Goal: Task Accomplishment & Management: Manage account settings

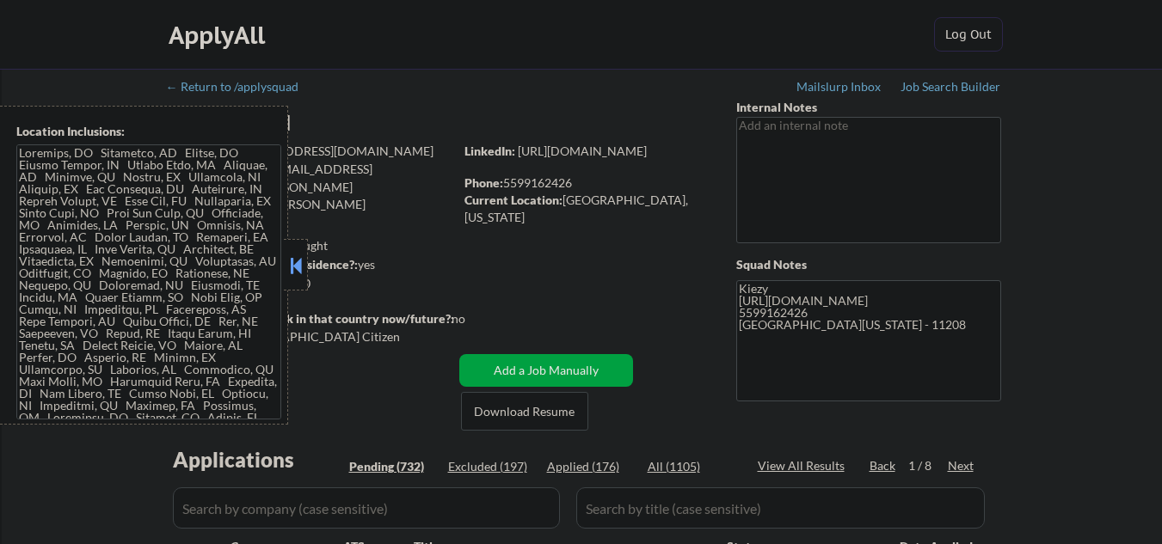
click at [303, 267] on button at bounding box center [295, 266] width 19 height 26
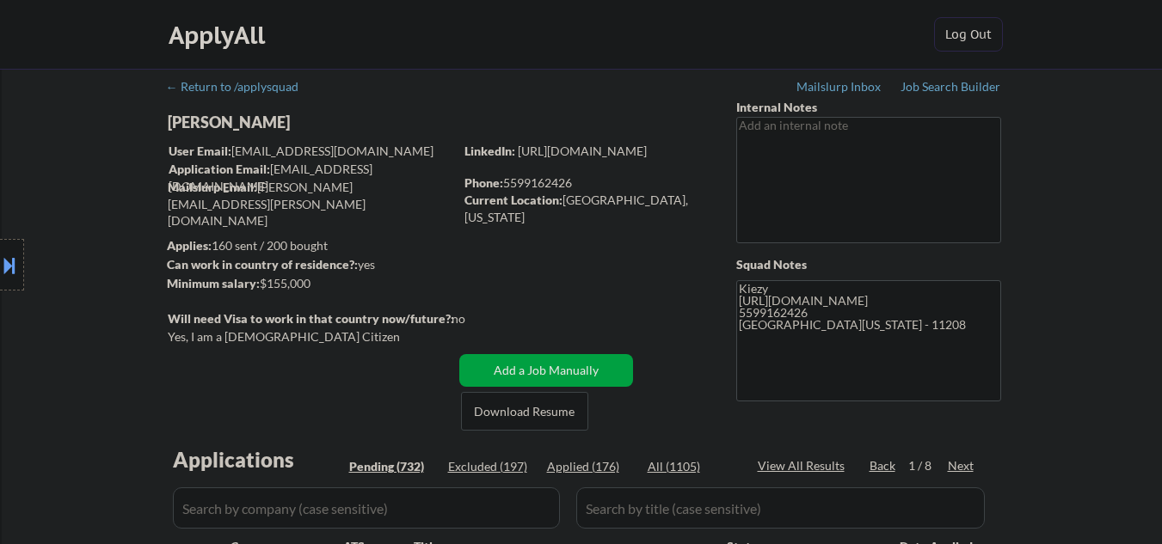
select select ""pending""
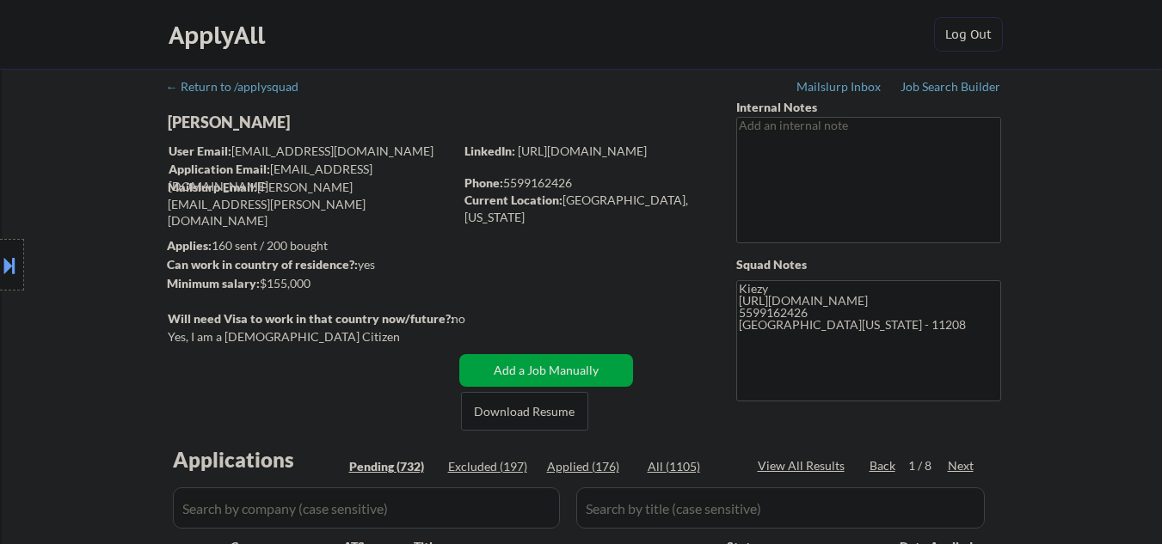
select select ""pending""
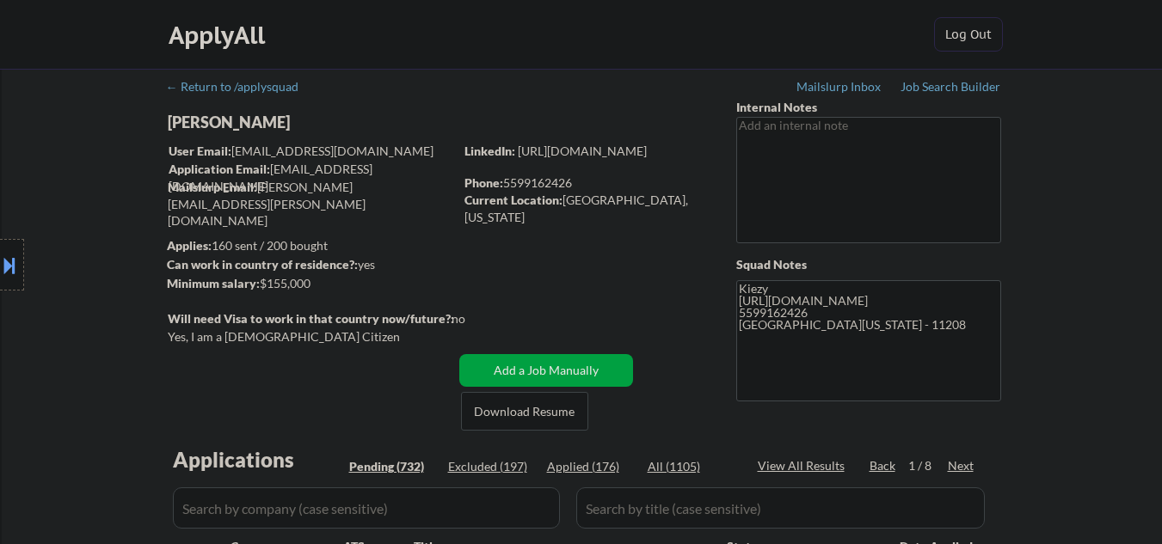
select select ""pending""
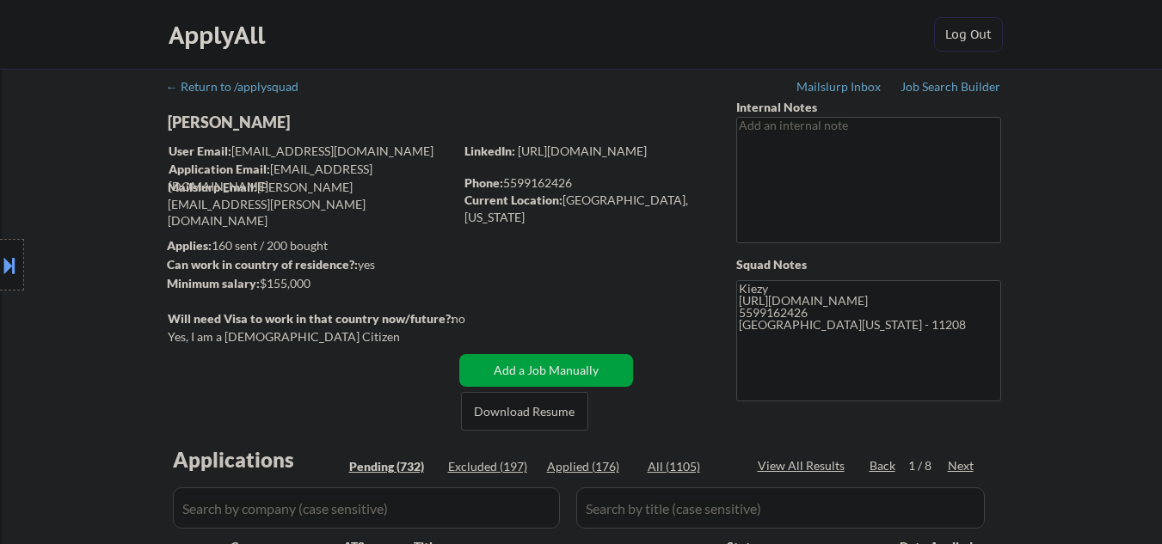
select select ""pending""
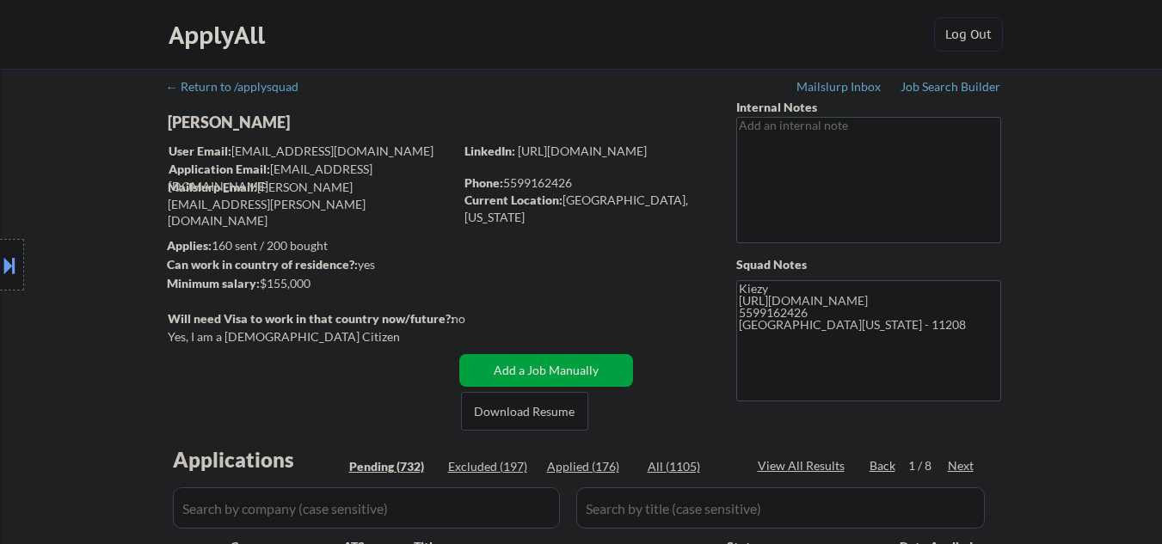
select select ""pending""
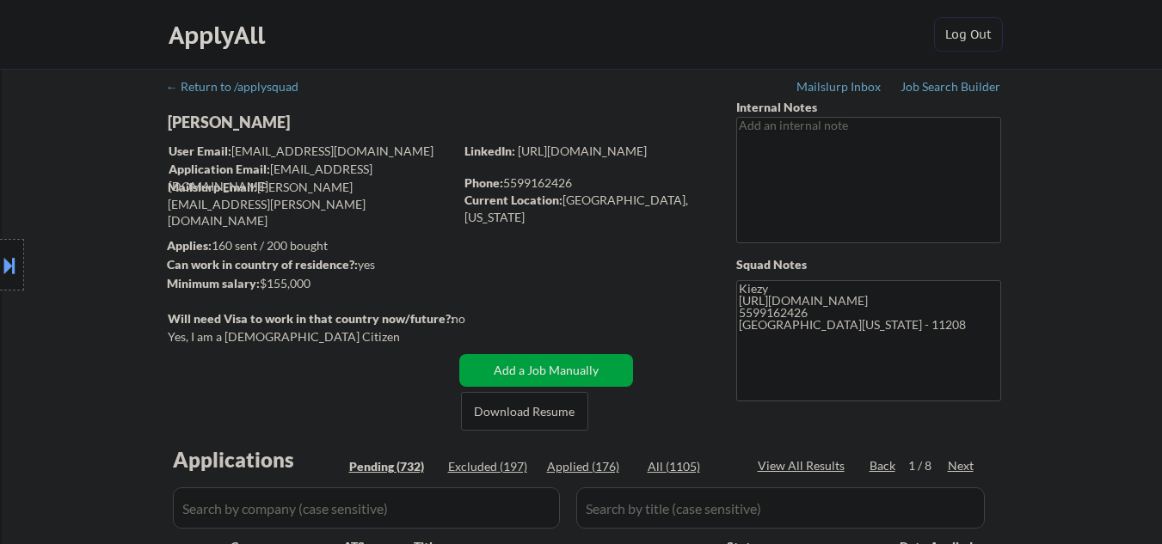
select select ""pending""
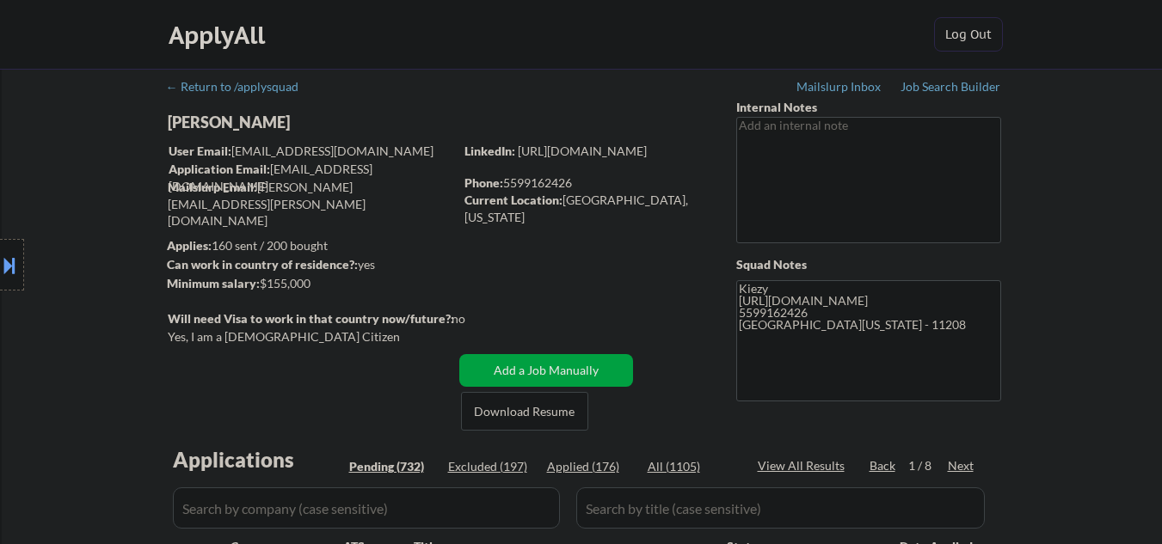
select select ""pending""
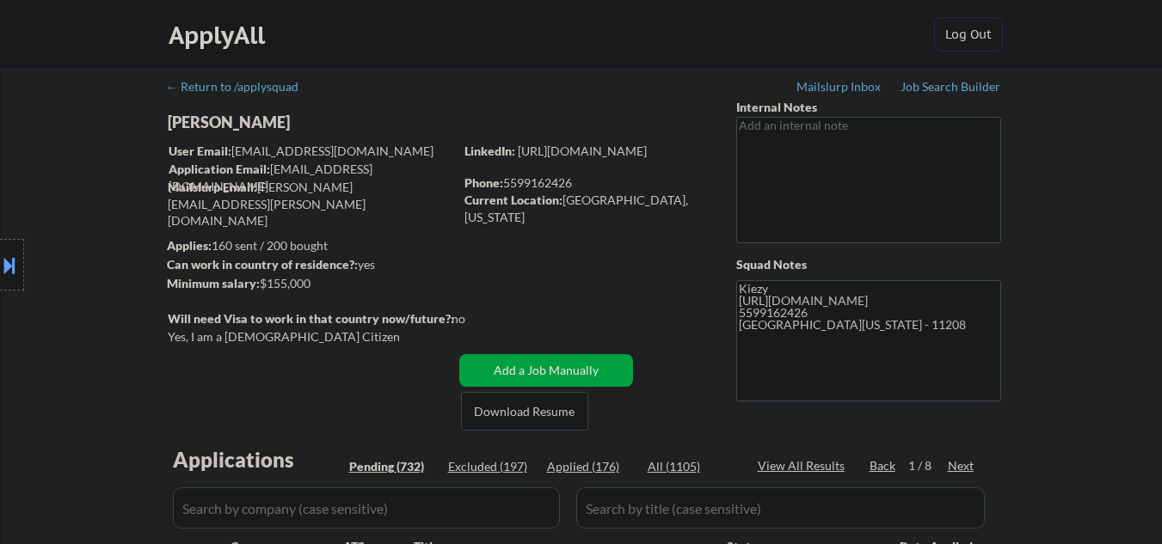
select select ""pending""
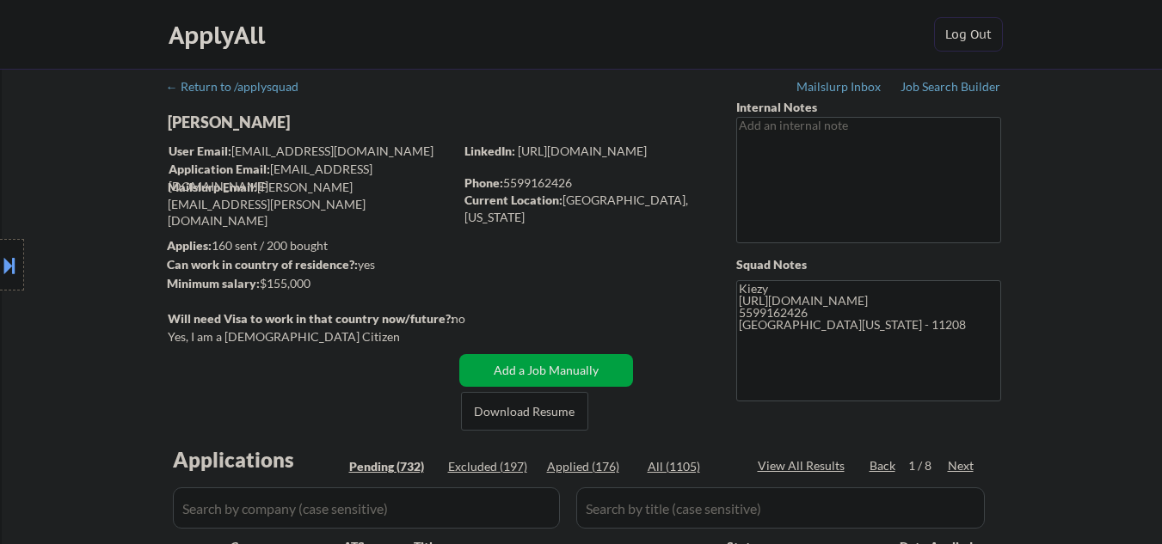
select select ""pending""
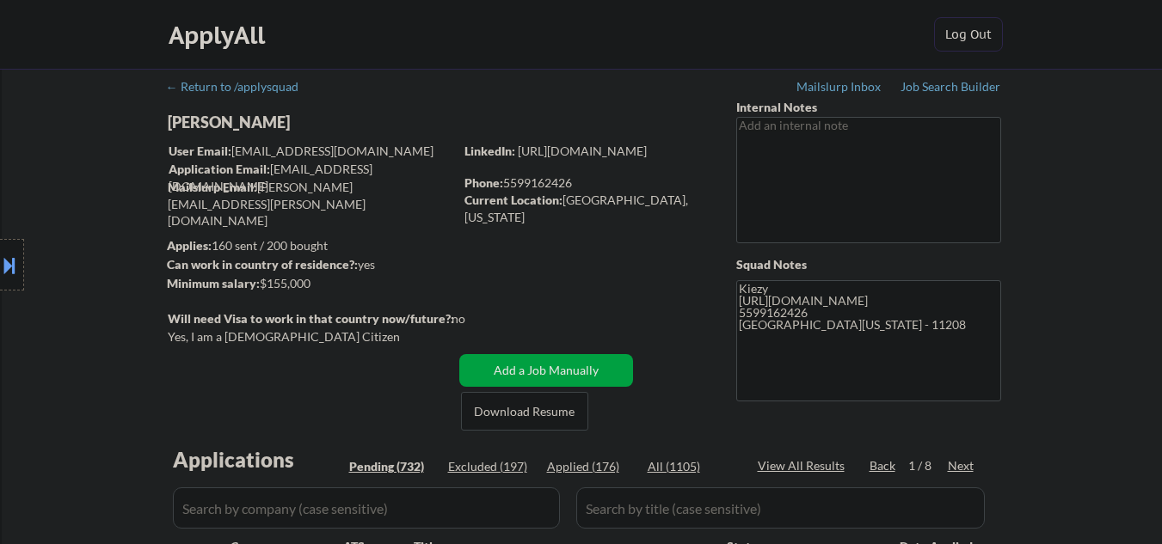
select select ""pending""
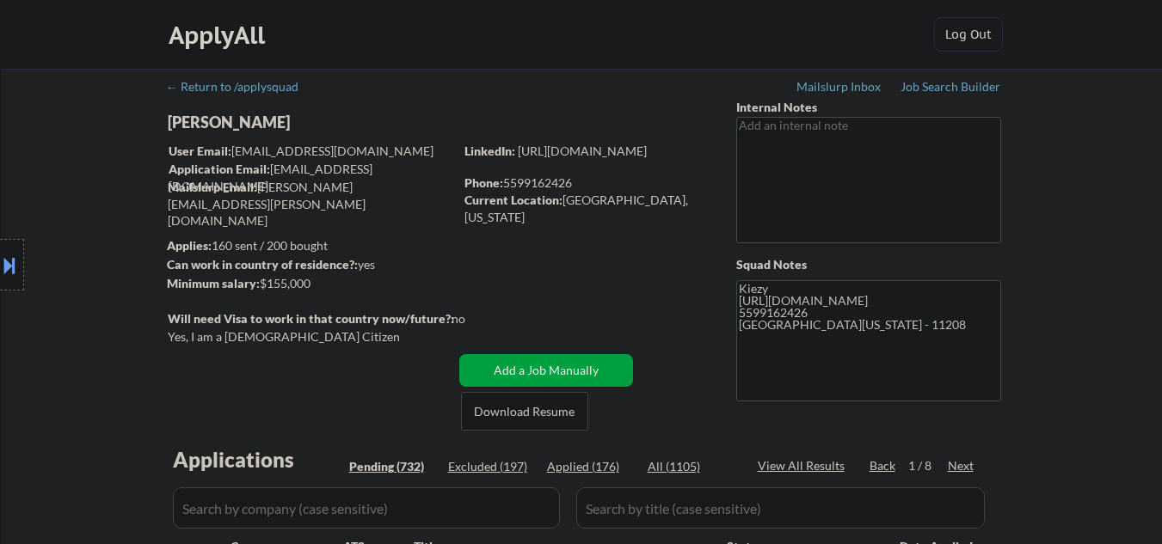
select select ""pending""
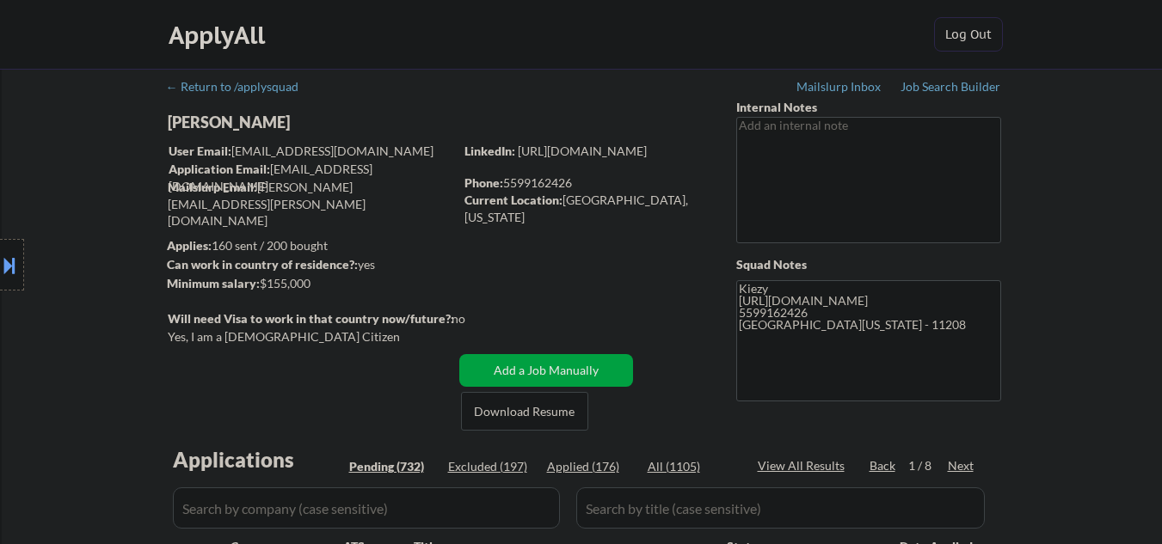
select select ""pending""
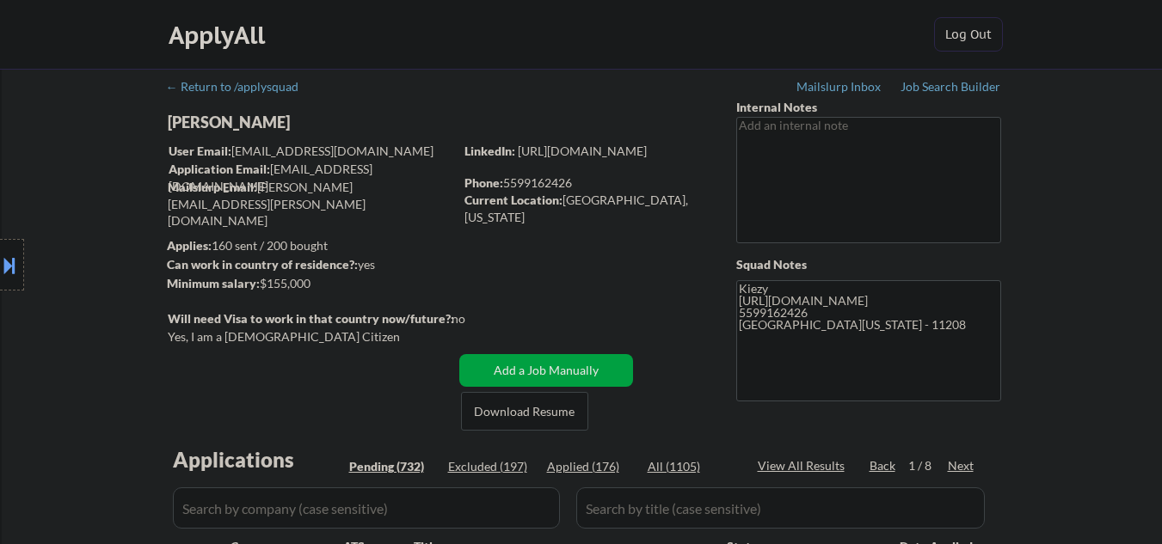
select select ""pending""
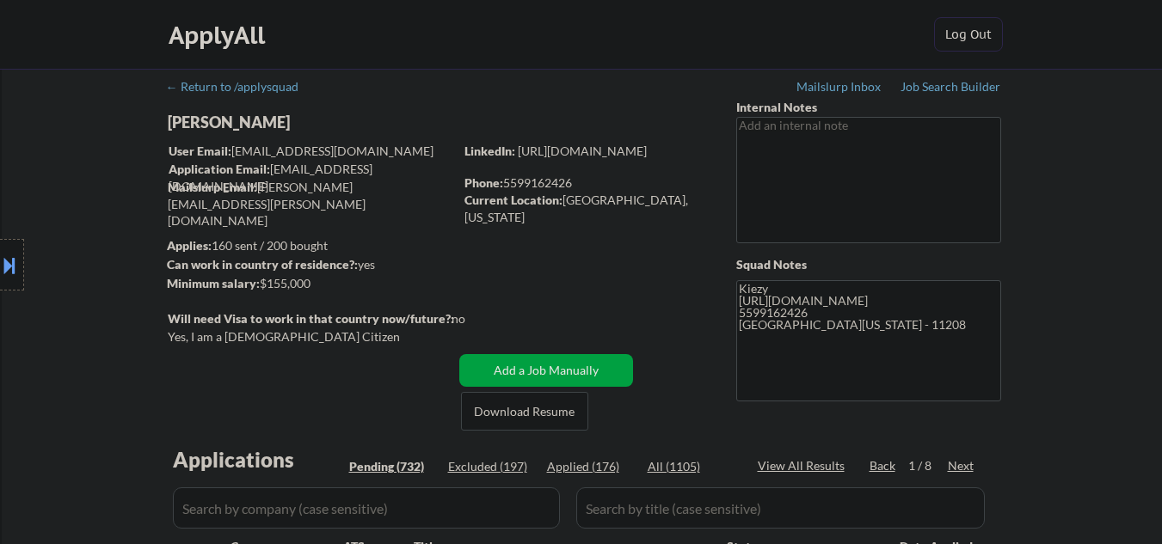
select select ""pending""
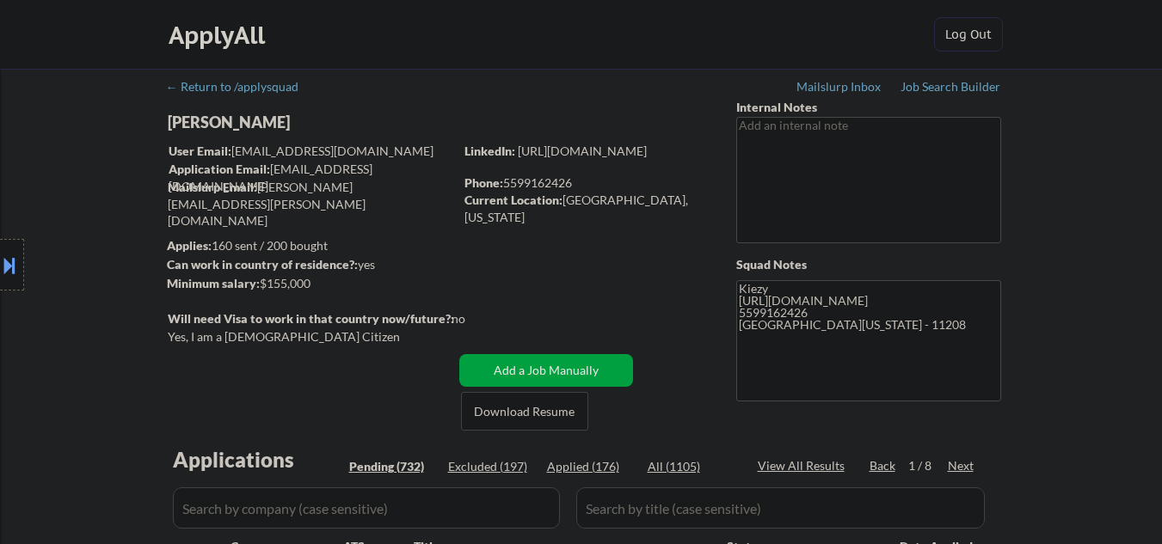
select select ""pending""
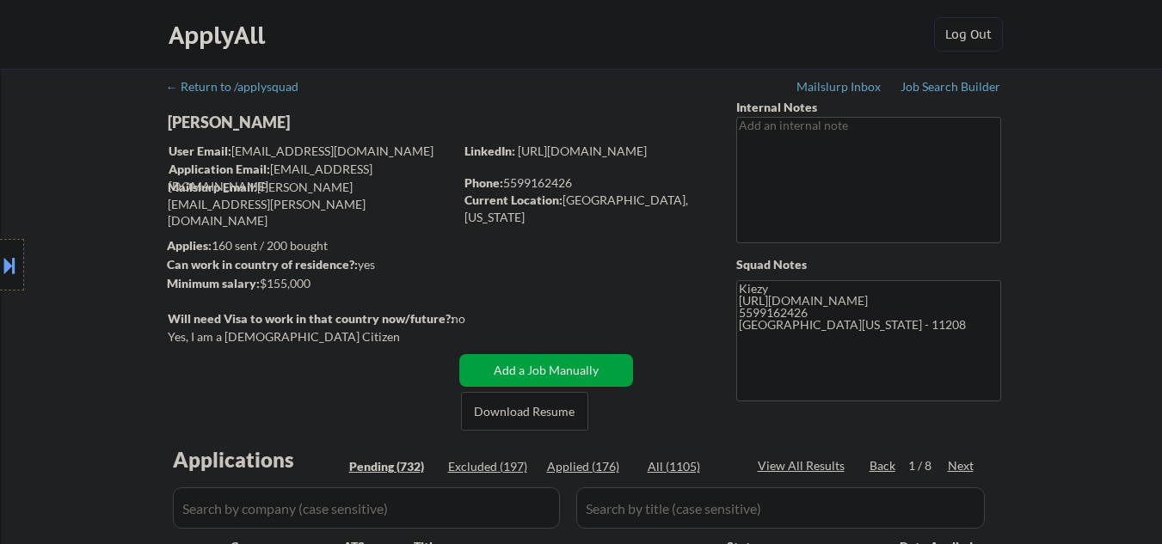
select select ""pending""
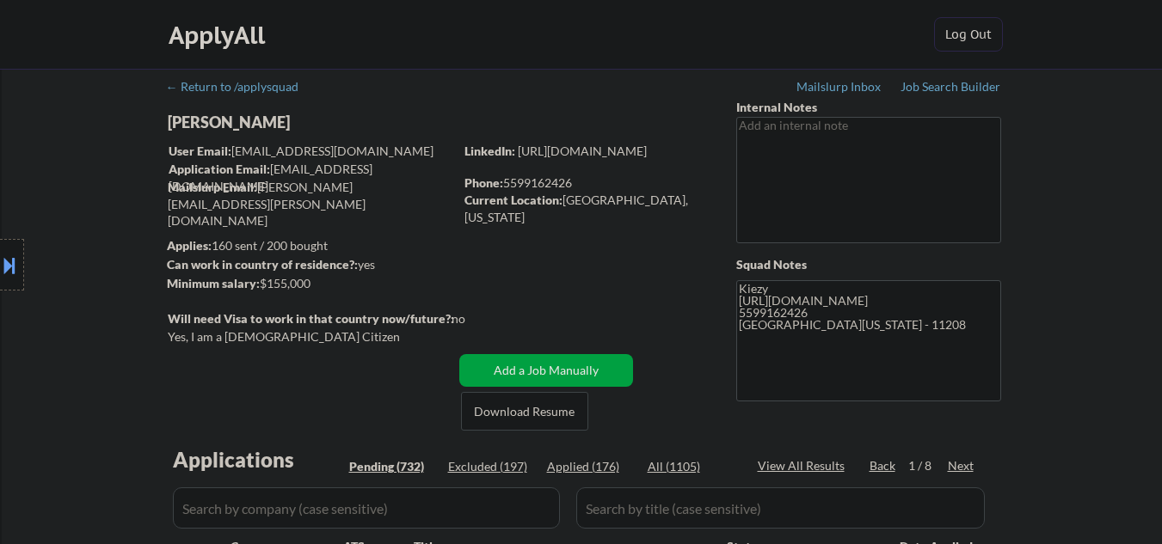
select select ""pending""
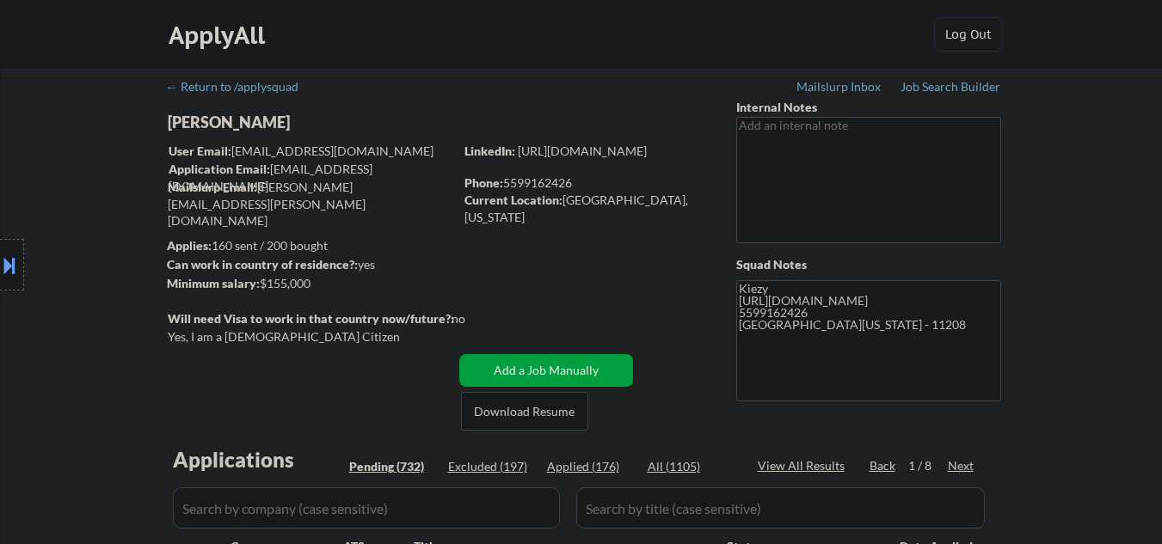
select select ""pending""
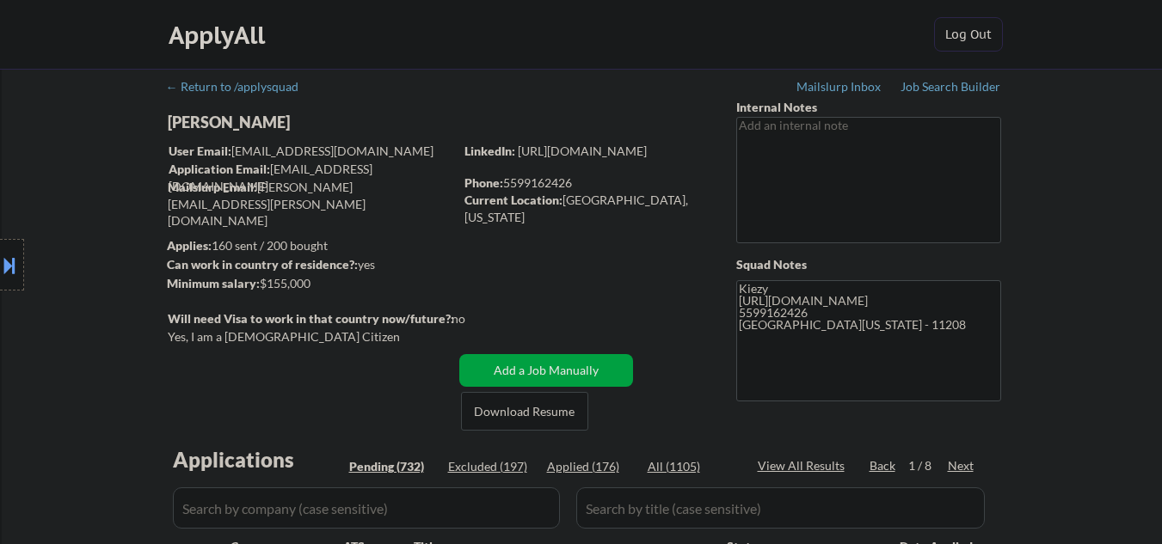
select select ""pending""
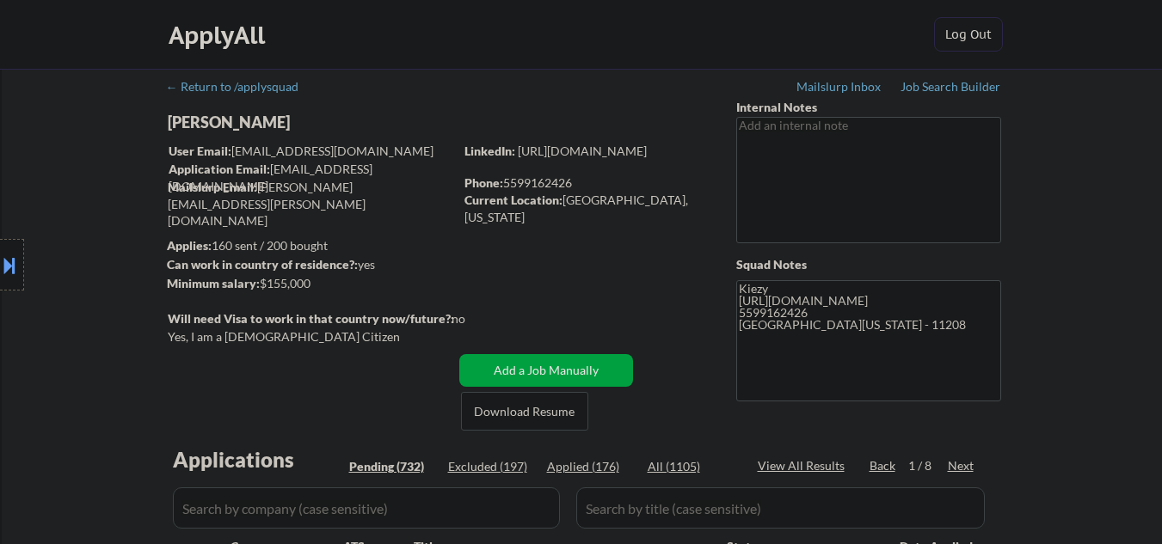
select select ""pending""
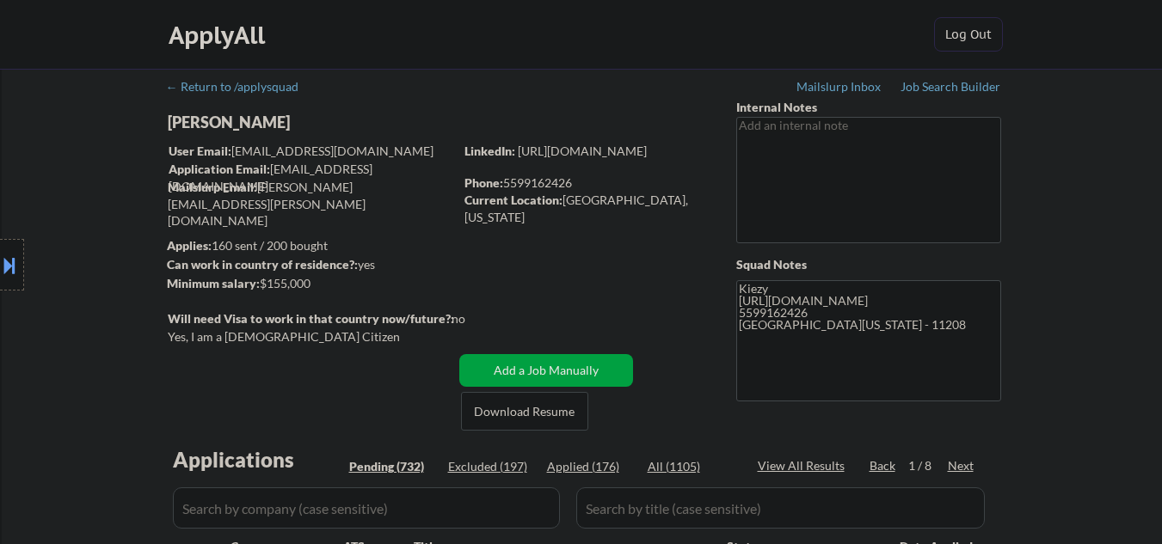
scroll to position [230, 0]
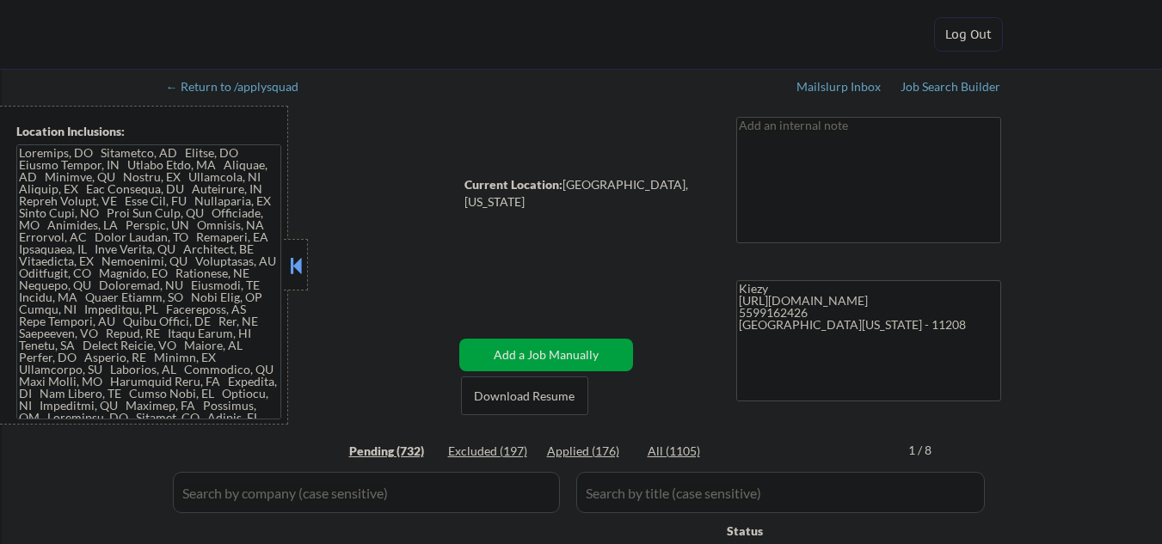
click at [297, 264] on button at bounding box center [295, 266] width 19 height 26
select select ""pending""
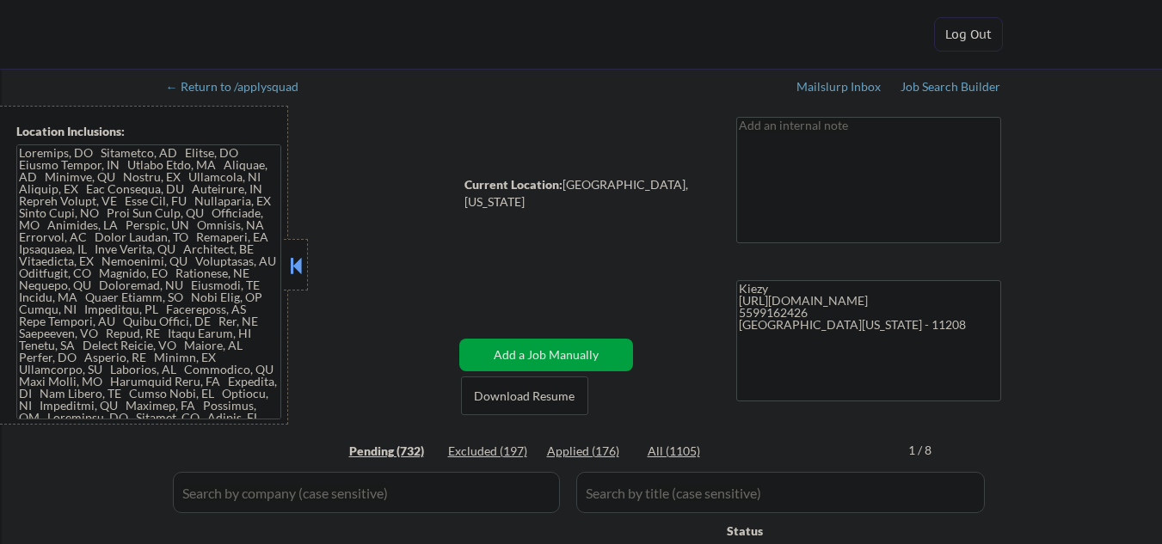
select select ""pending""
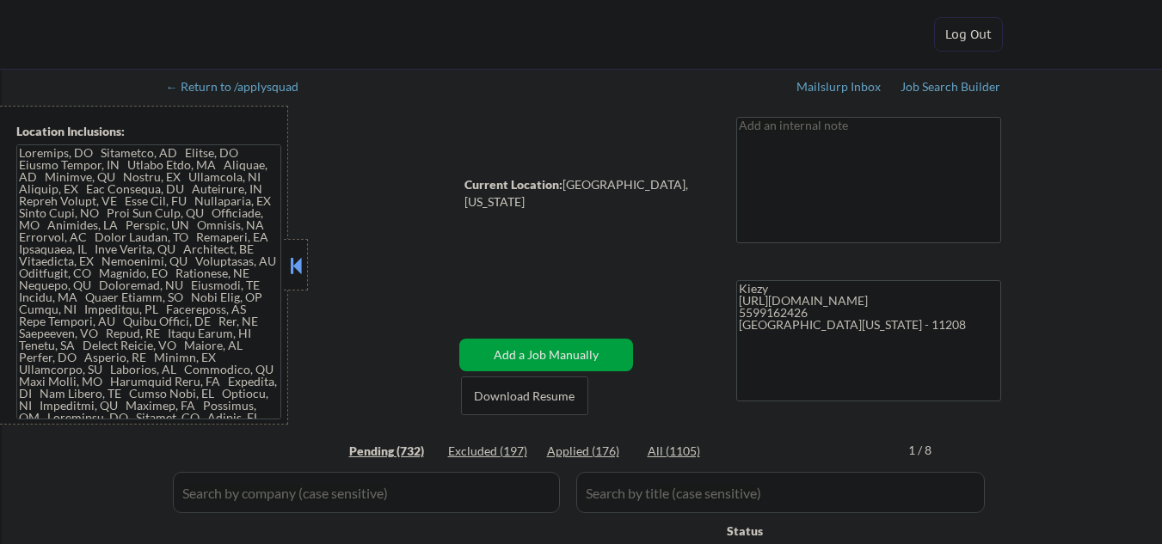
select select ""pending""
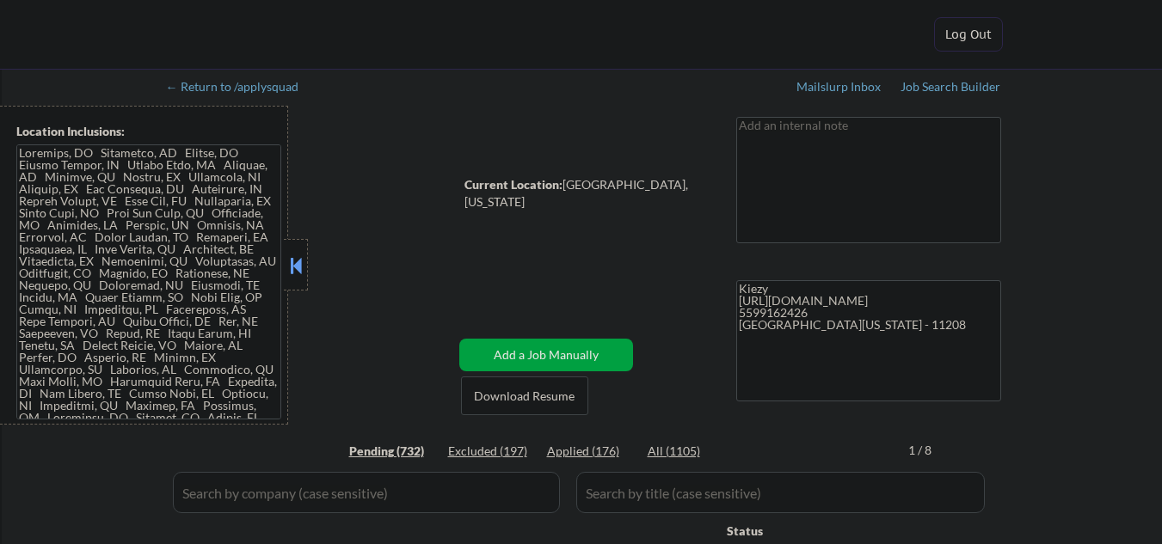
select select ""pending""
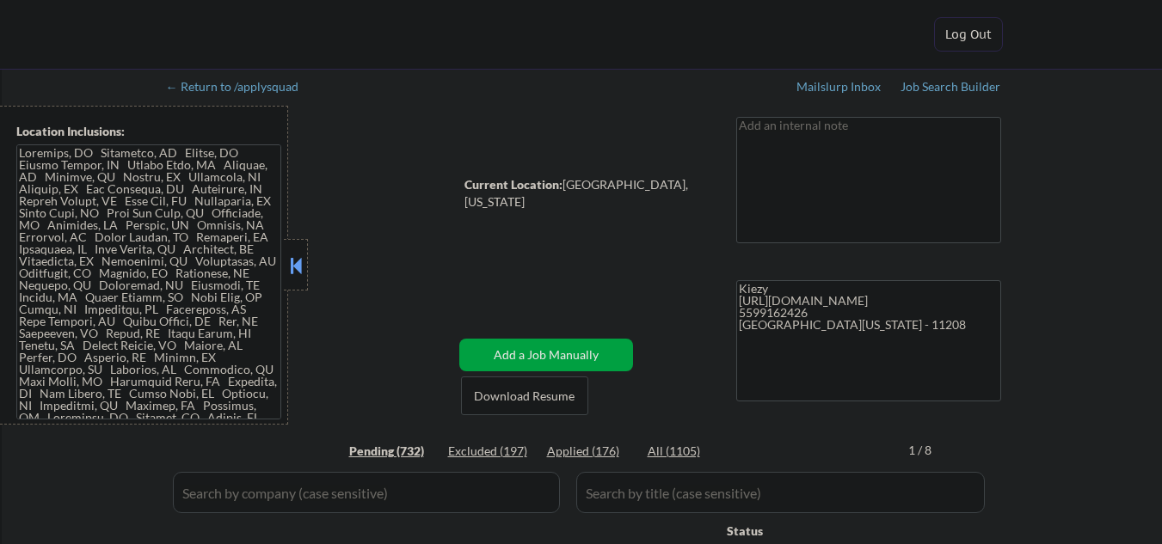
select select ""pending""
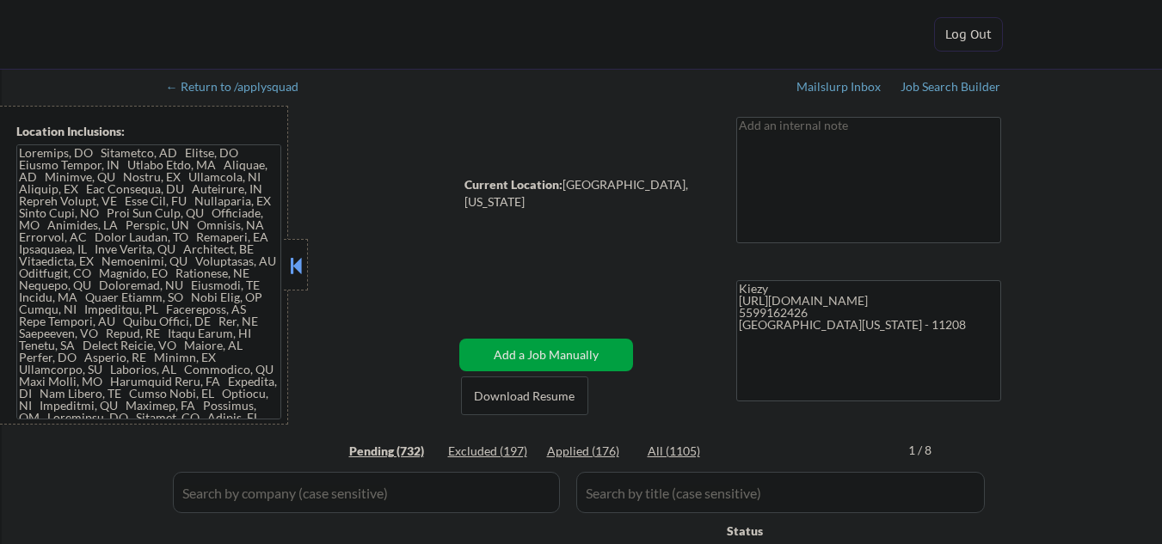
select select ""pending""
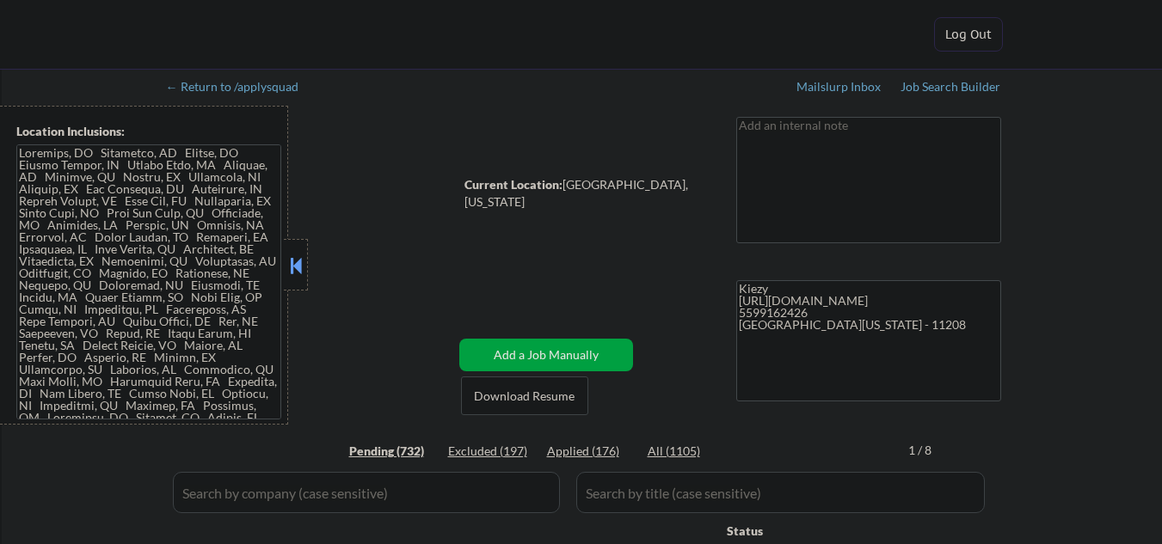
select select ""pending""
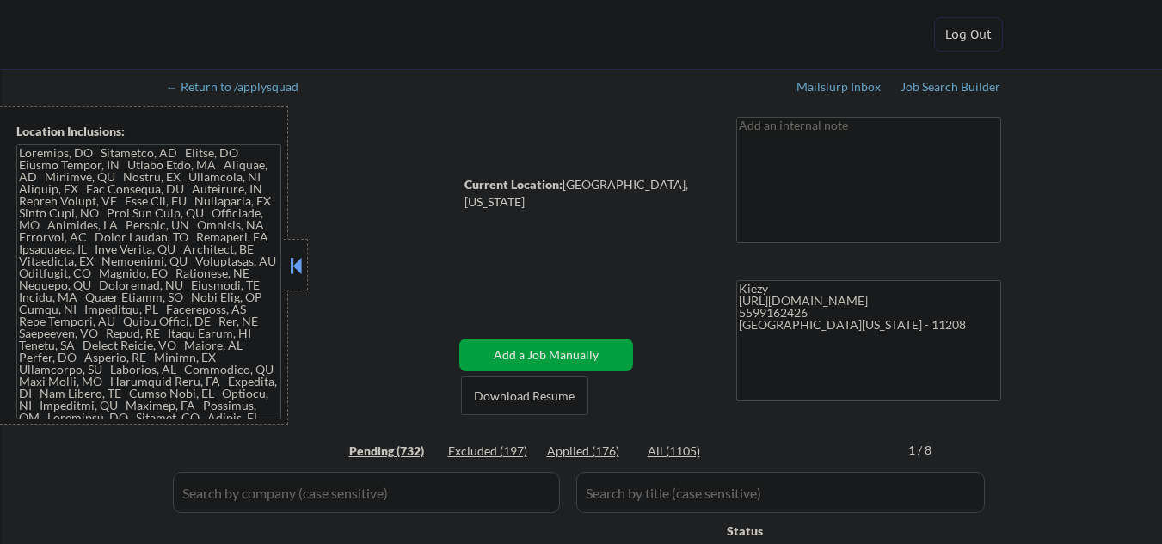
select select ""pending""
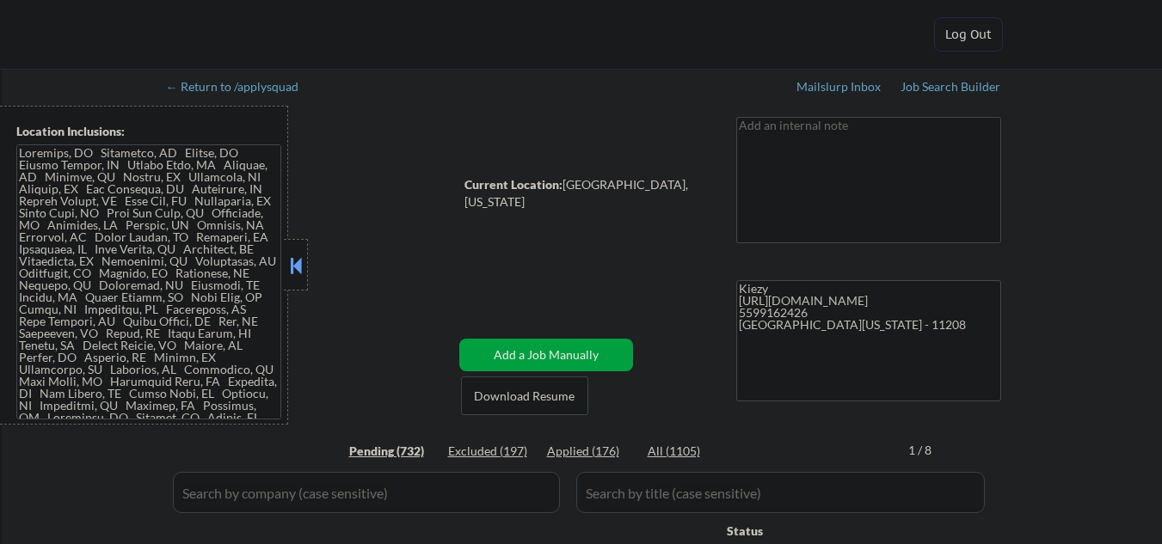
select select ""pending""
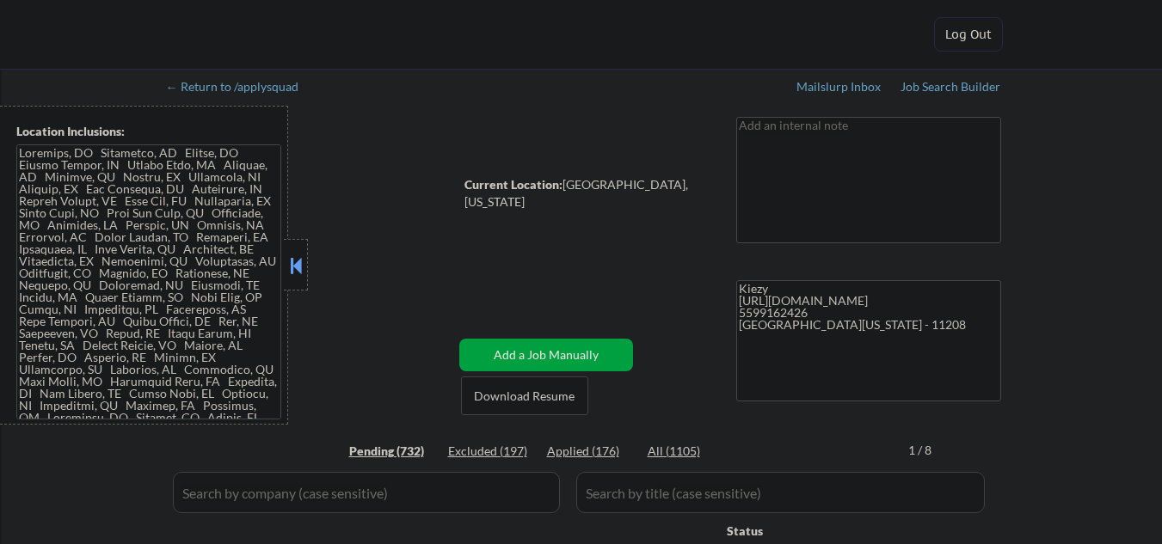
select select ""pending""
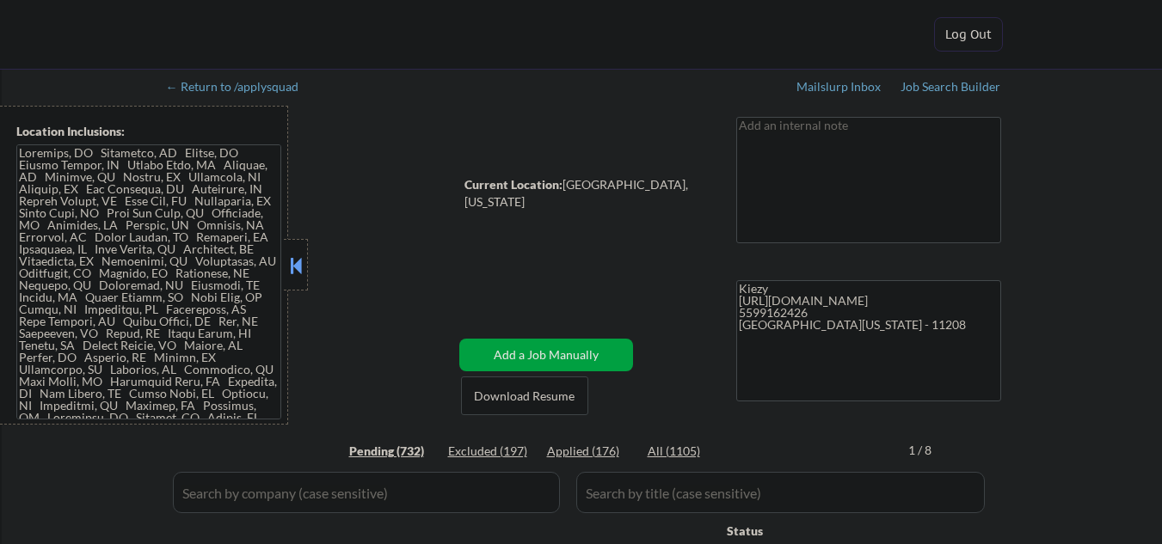
select select ""pending""
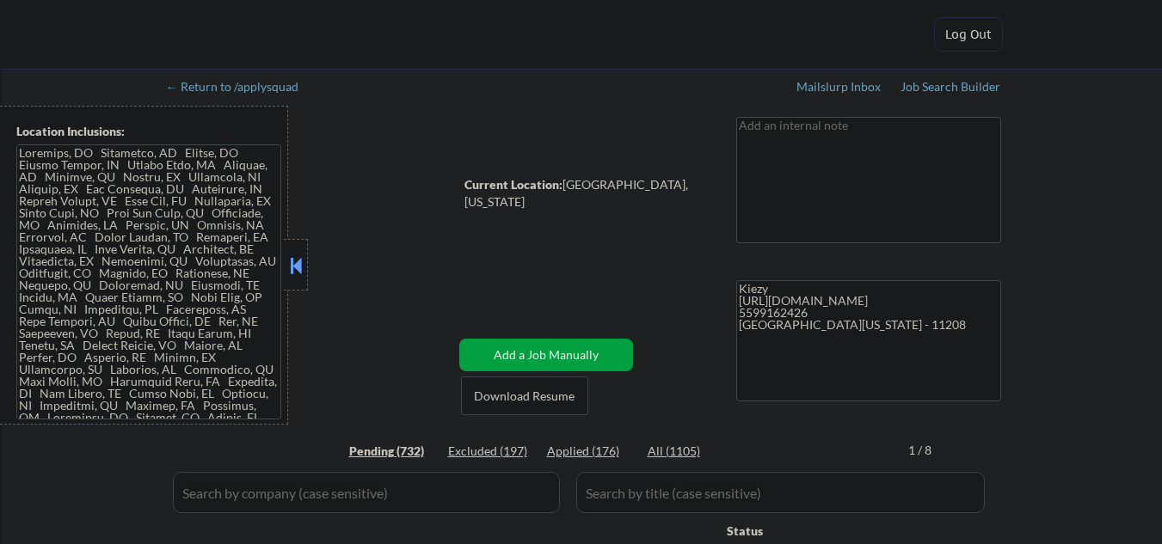
select select ""pending""
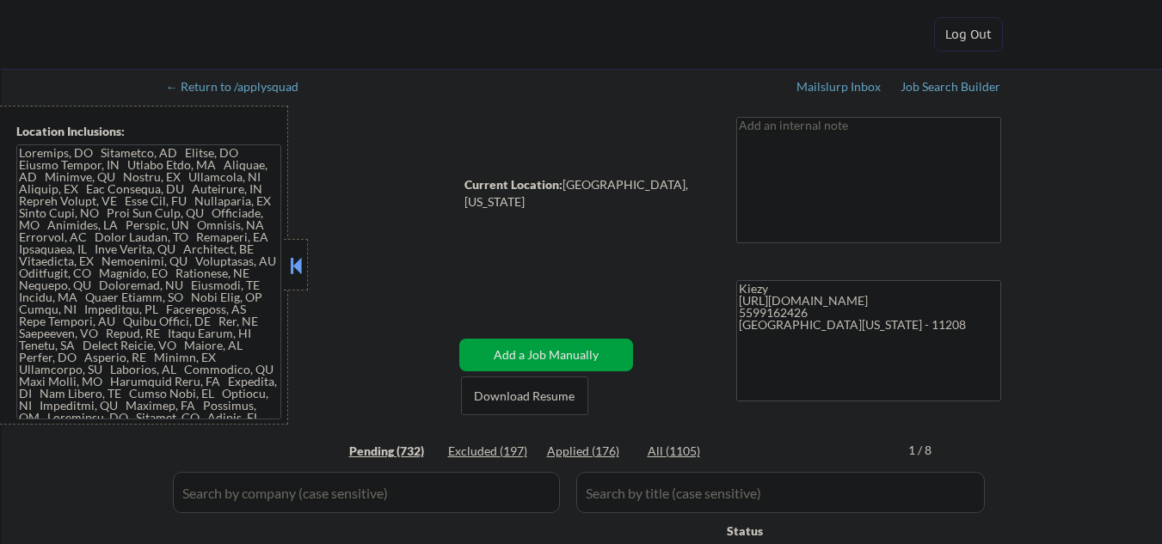
select select ""pending""
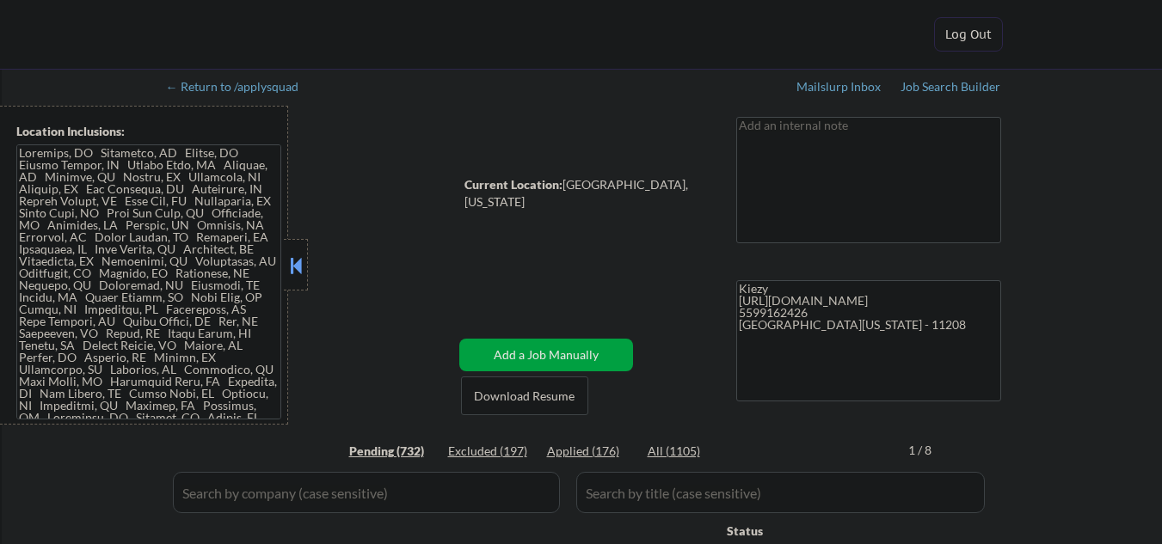
select select ""pending""
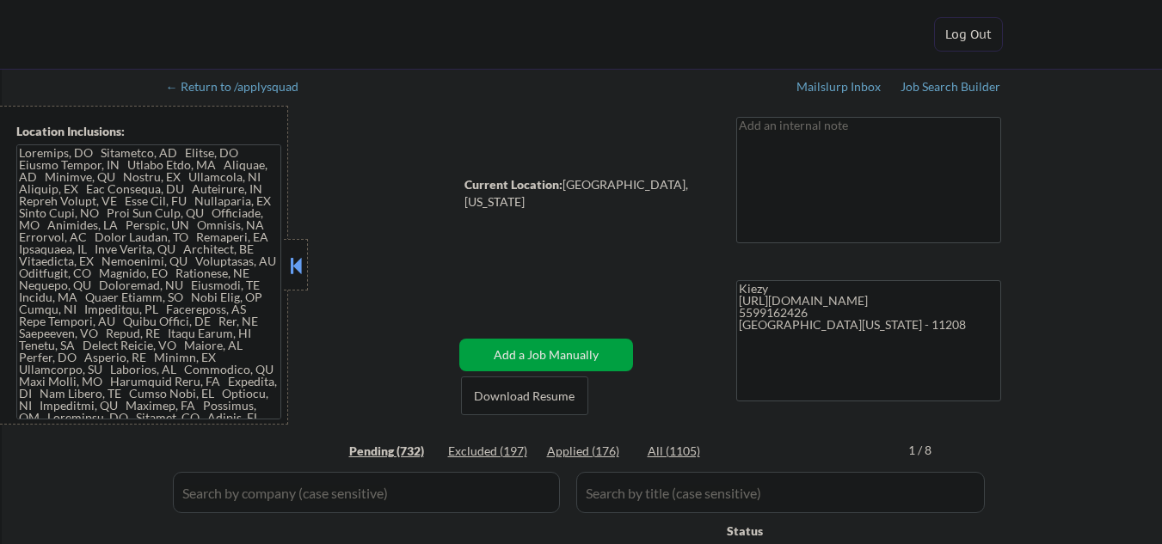
select select ""pending""
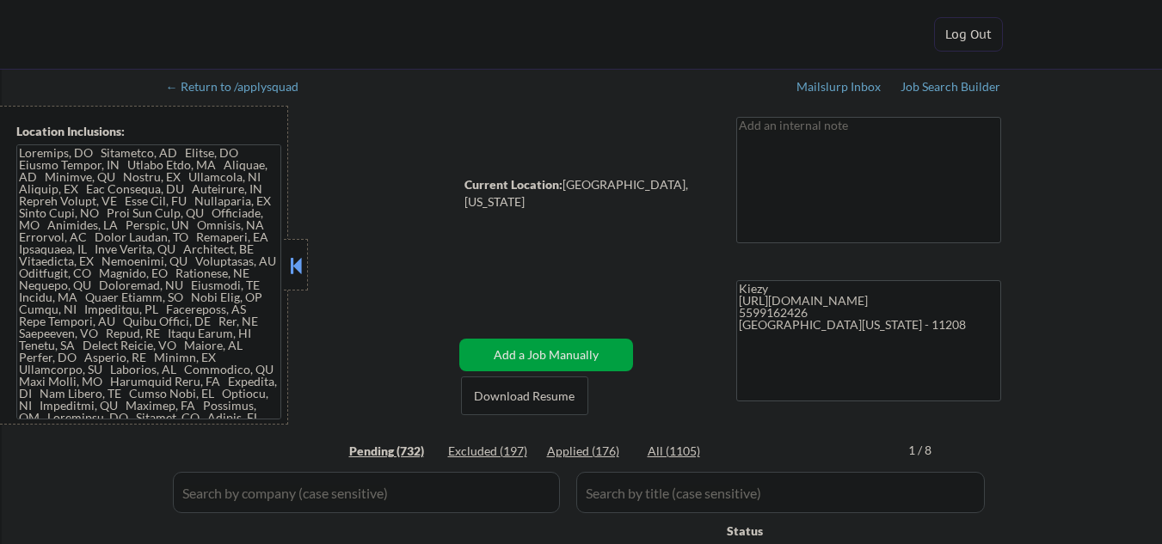
select select ""pending""
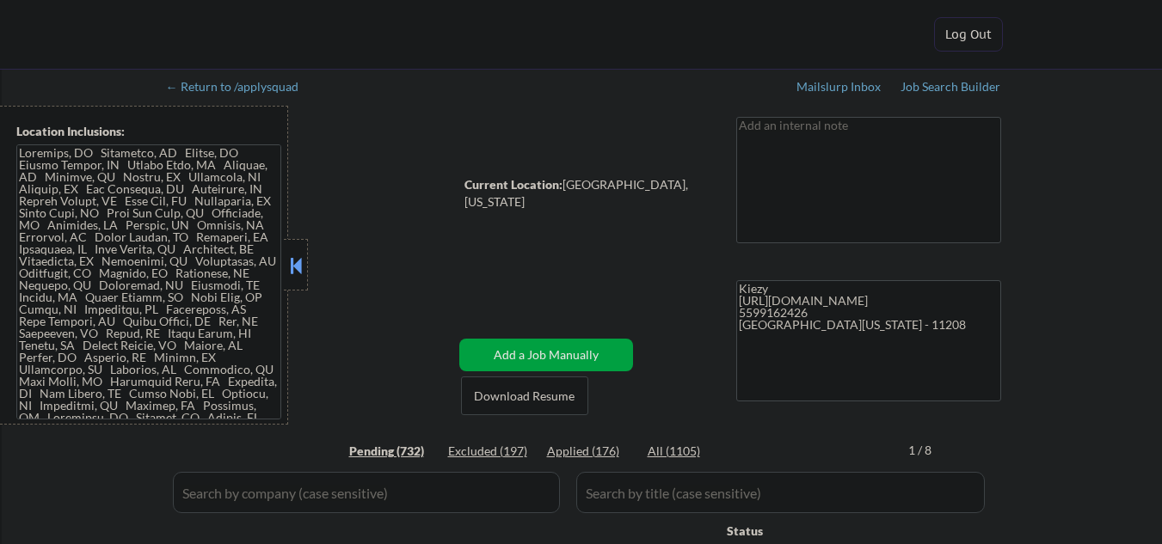
select select ""pending""
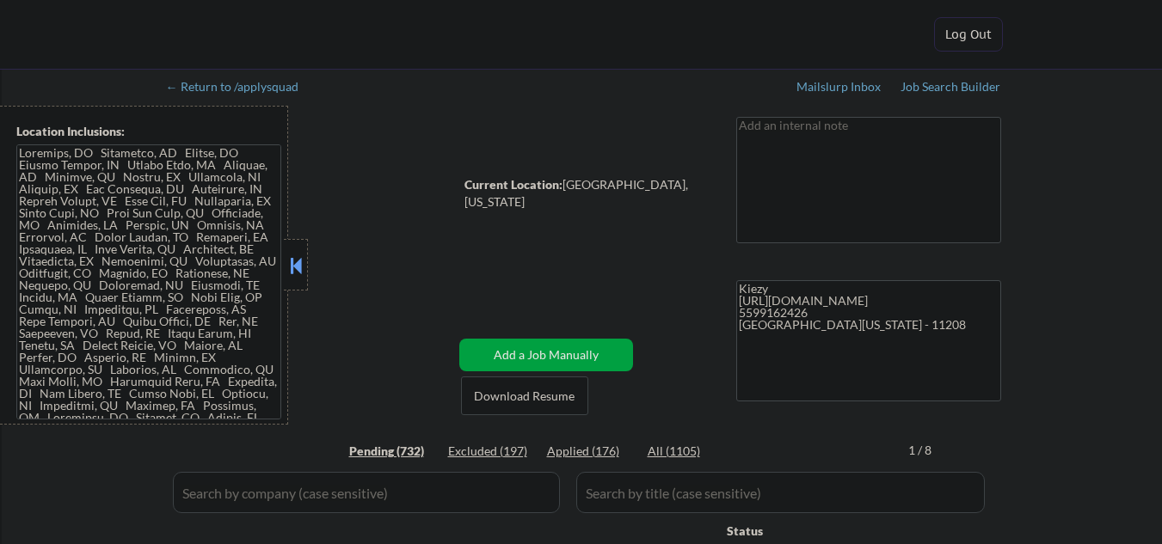
select select ""pending""
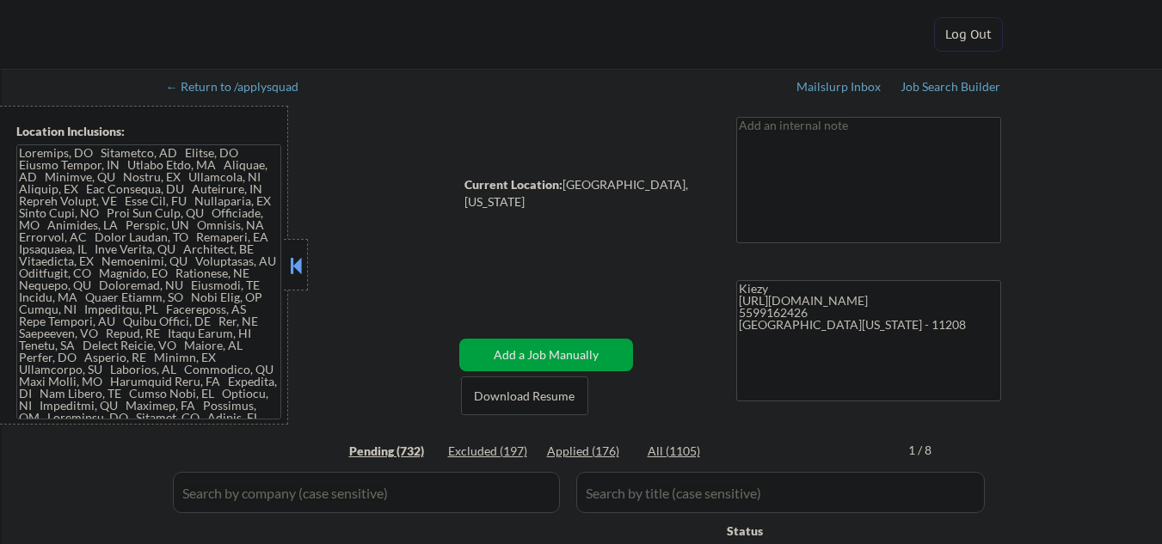
select select ""pending""
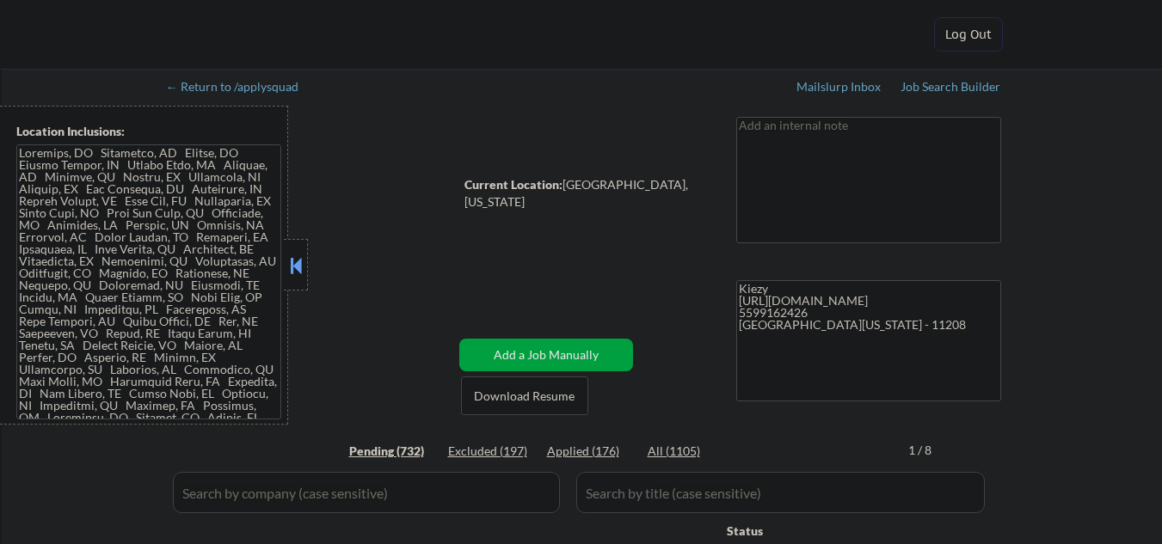
select select ""pending""
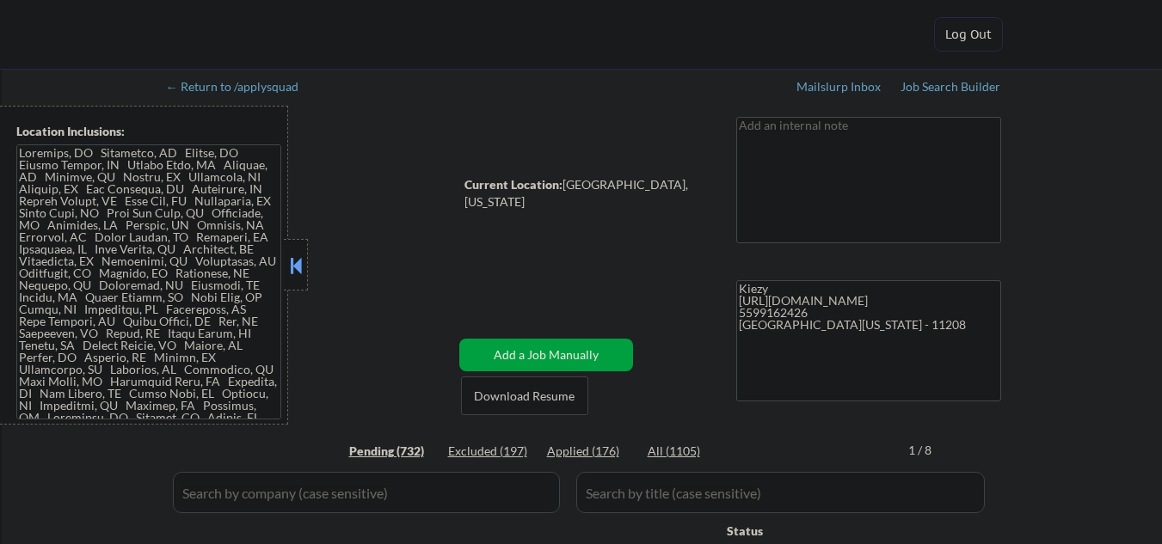
select select ""pending""
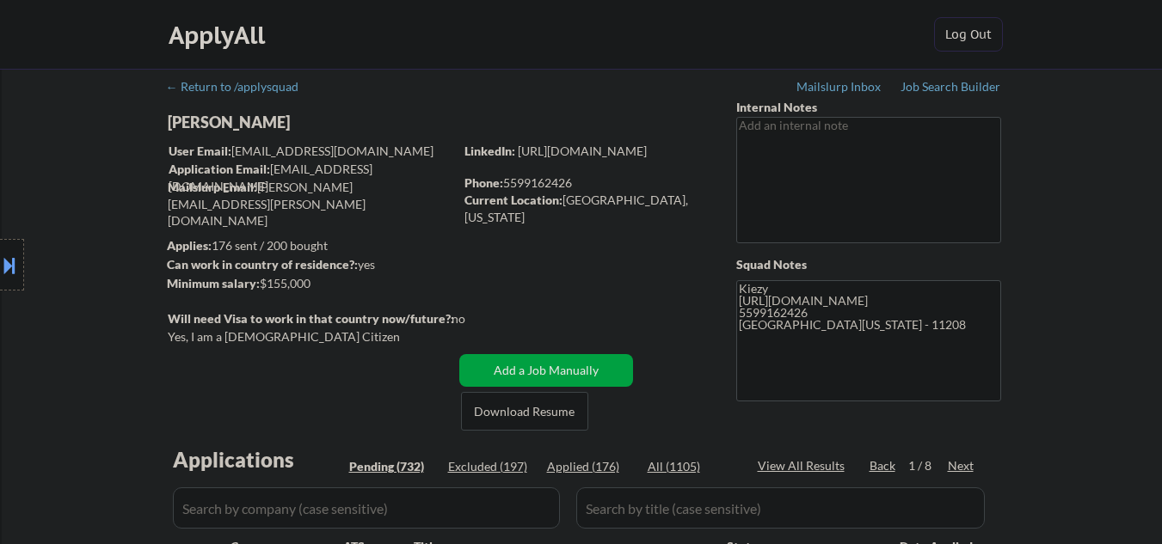
scroll to position [114, 0]
